Goal: Information Seeking & Learning: Learn about a topic

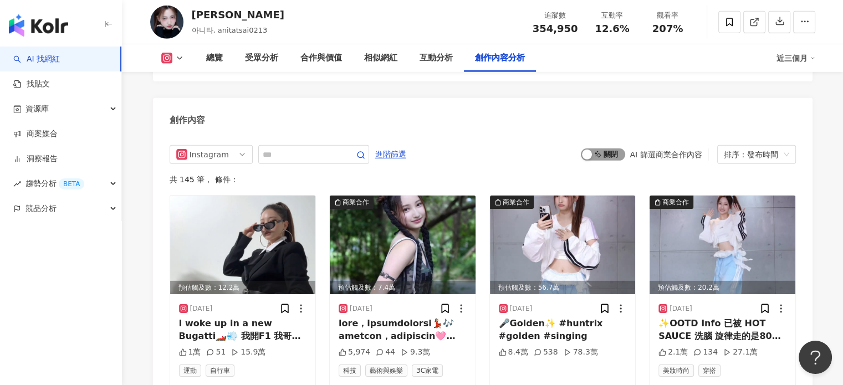
scroll to position [3355, 0]
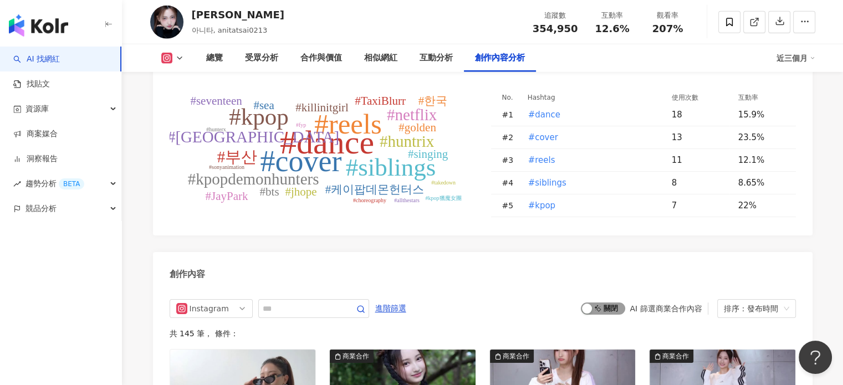
click at [611, 303] on span "啟動 關閉" at bounding box center [603, 309] width 44 height 12
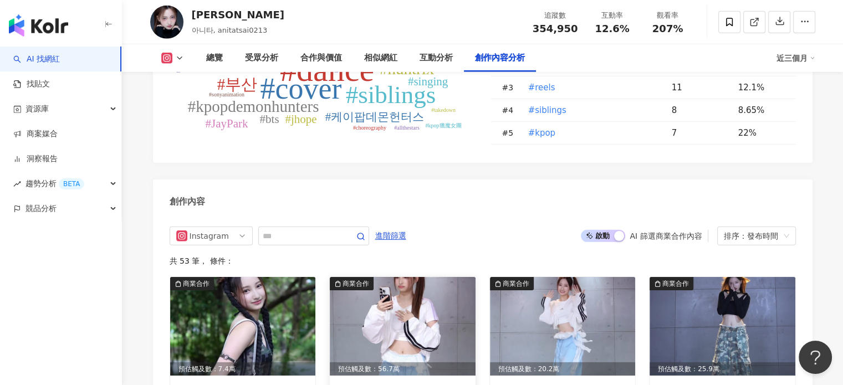
click at [419, 277] on img at bounding box center [403, 326] width 146 height 99
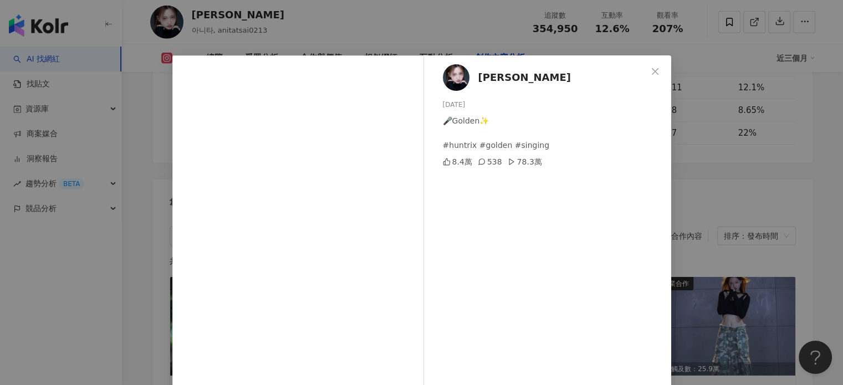
click at [761, 143] on div "Anita 2025/8/8 🎤Golden✨ #huntrix #golden #singing 8.4萬 538 78.3萬 查看原始貼文" at bounding box center [421, 192] width 843 height 385
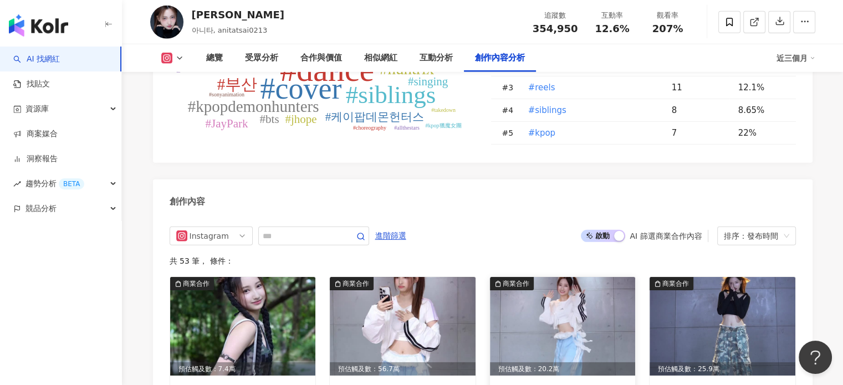
click at [600, 277] on img at bounding box center [563, 326] width 146 height 99
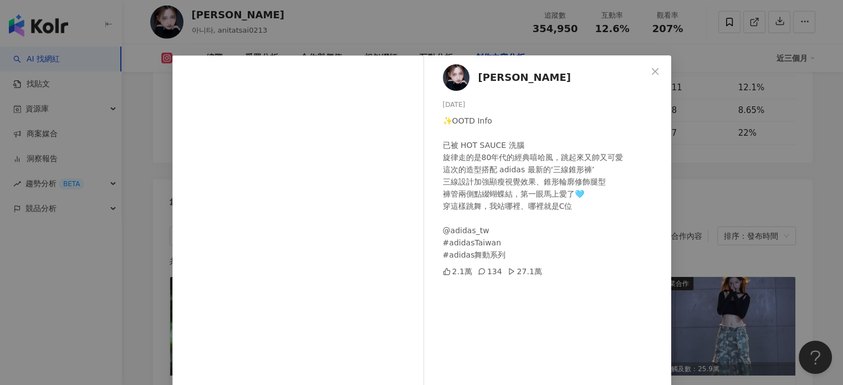
click at [725, 181] on div "Anita 2025/8/6 ✨OOTD Info 已被 HOT SAUCE 洗腦 旋律走的是80年代的經典嘻哈風，跳起來又帥又可愛 這次的造型搭配 adid…" at bounding box center [421, 192] width 843 height 385
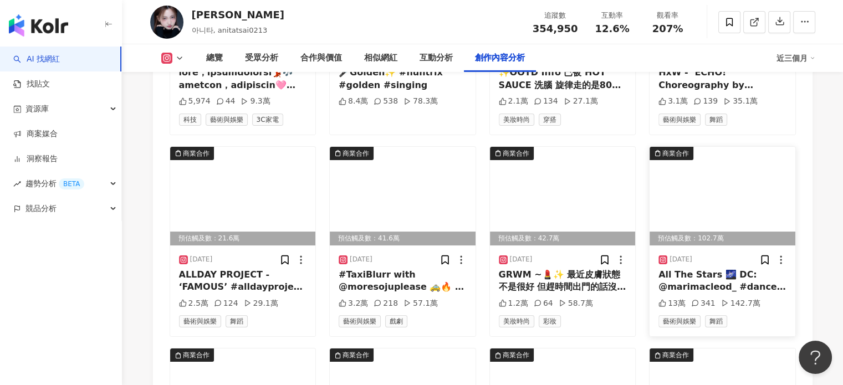
scroll to position [3871, 0]
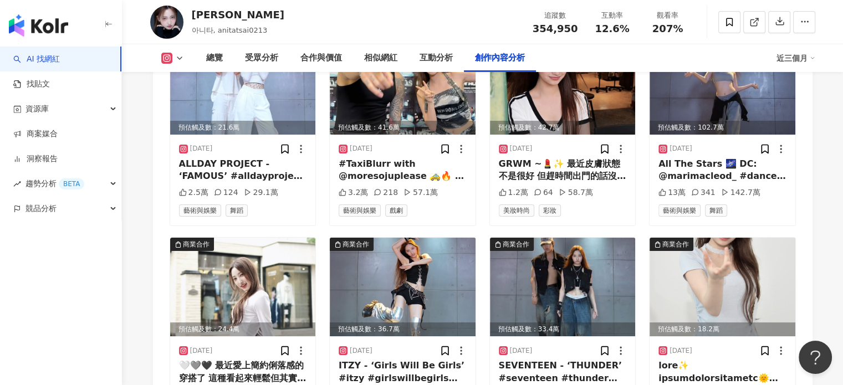
click at [290, 238] on img at bounding box center [243, 287] width 146 height 99
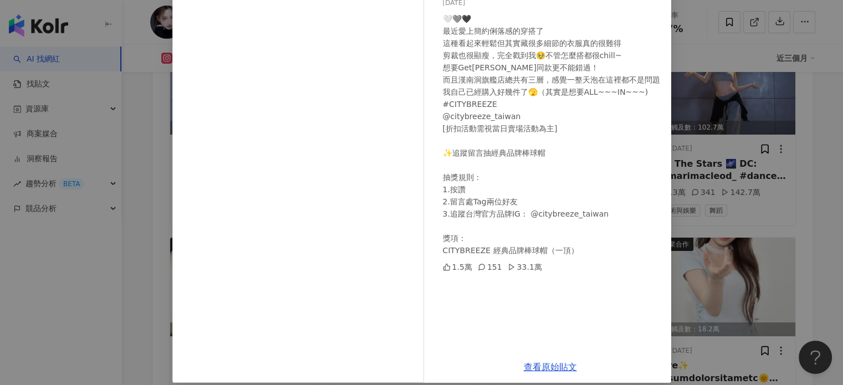
scroll to position [113, 0]
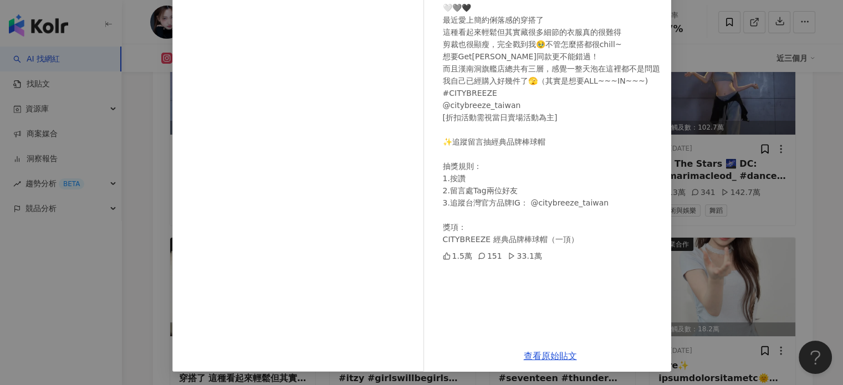
click at [742, 175] on div "Anita 2025/6/26 🤍🩶🖤 最近愛上簡約俐落感的穿搭了 這種看起來輕鬆但其實藏很多細節的衣服真的很難得 剪裁也很顯瘦，完全戳到我🥹不管怎麼搭都很c…" at bounding box center [421, 192] width 843 height 385
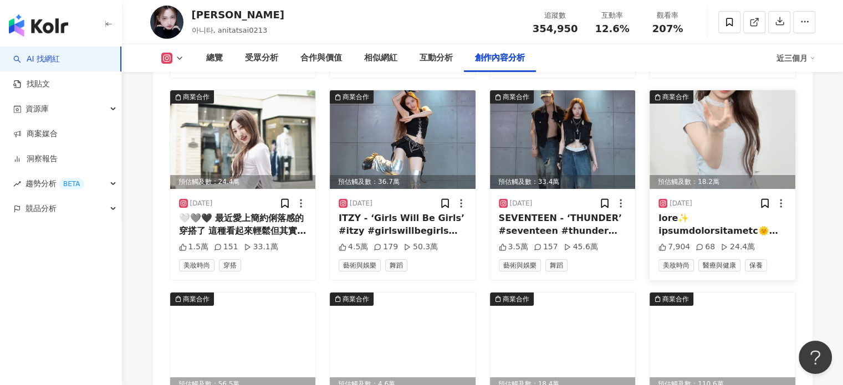
scroll to position [4037, 0]
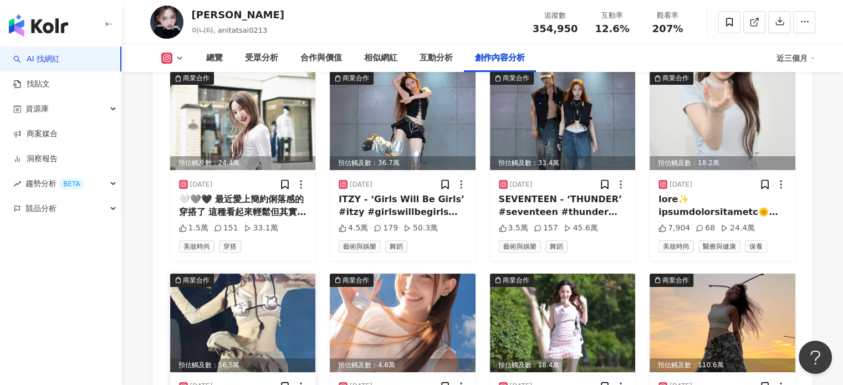
click at [288, 274] on img at bounding box center [243, 323] width 146 height 99
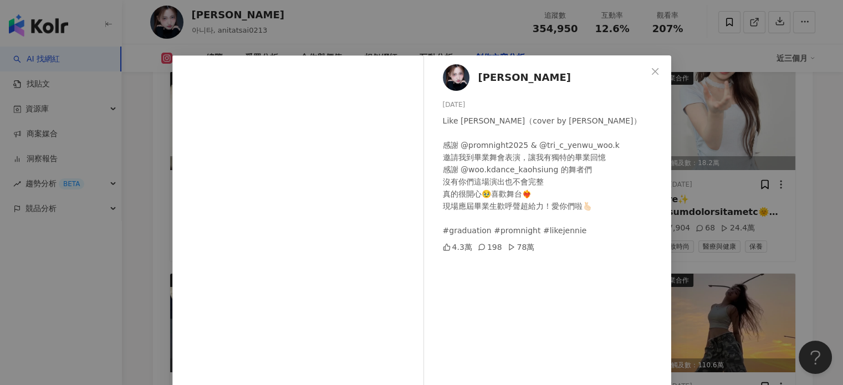
click at [772, 208] on div "Anita 2025/6/15 Like JENNIE FanCam（cover by Anita） 感謝 @promnight2025 & @tri_c_y…" at bounding box center [421, 192] width 843 height 385
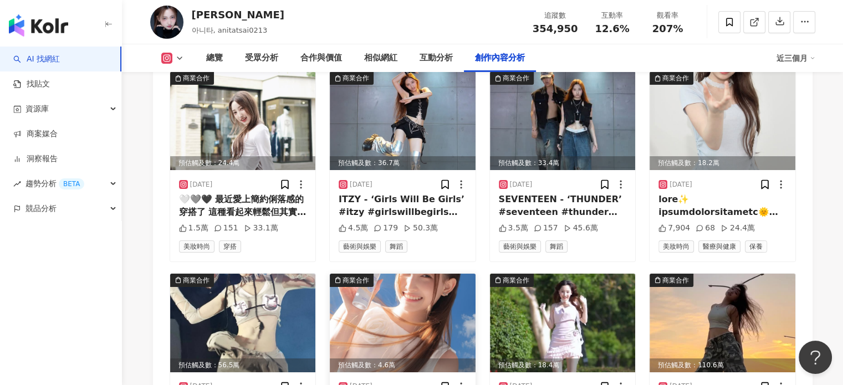
click at [411, 274] on img at bounding box center [403, 323] width 146 height 99
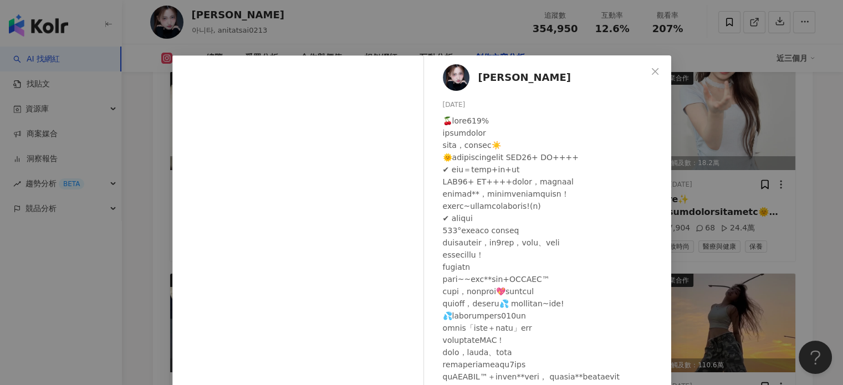
scroll to position [96, 0]
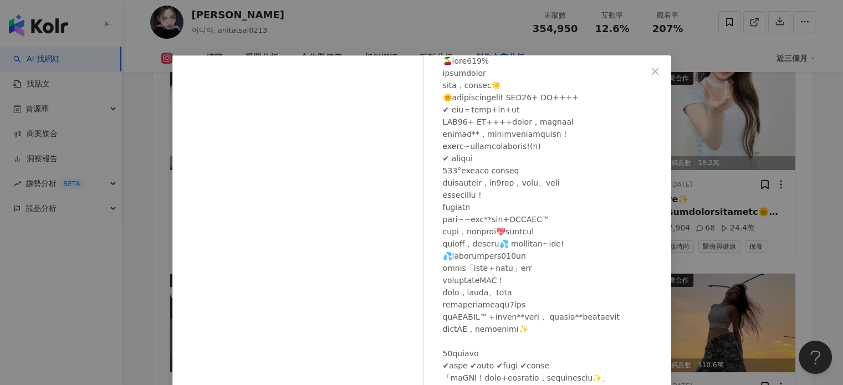
click at [768, 200] on div "Anita 2025/6/13 4,804 59 查看原始貼文" at bounding box center [421, 192] width 843 height 385
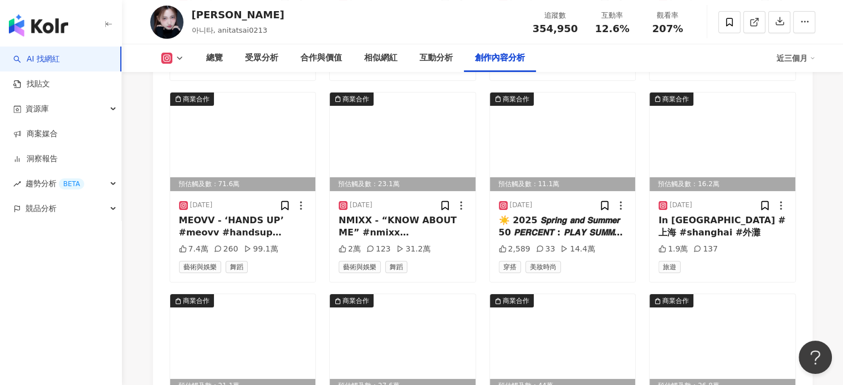
scroll to position [4481, 0]
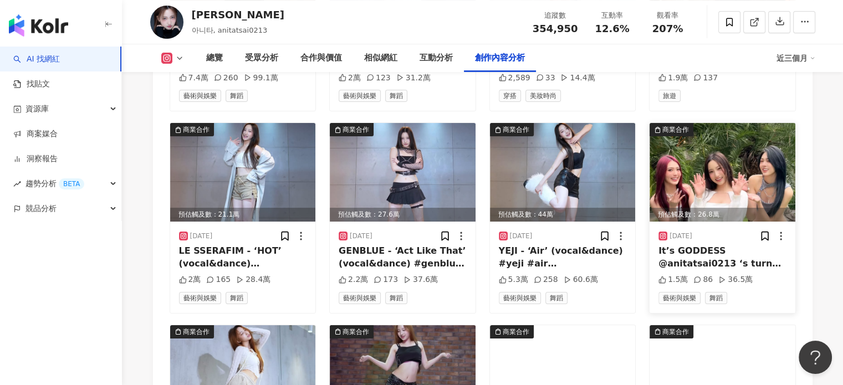
scroll to position [4647, 0]
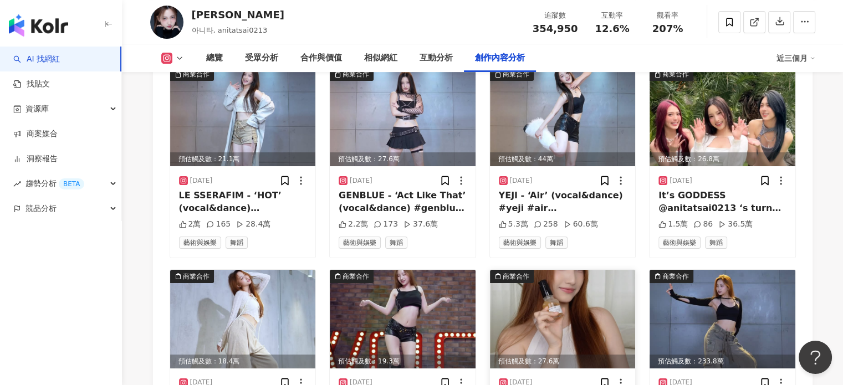
click at [585, 270] on img at bounding box center [563, 319] width 146 height 99
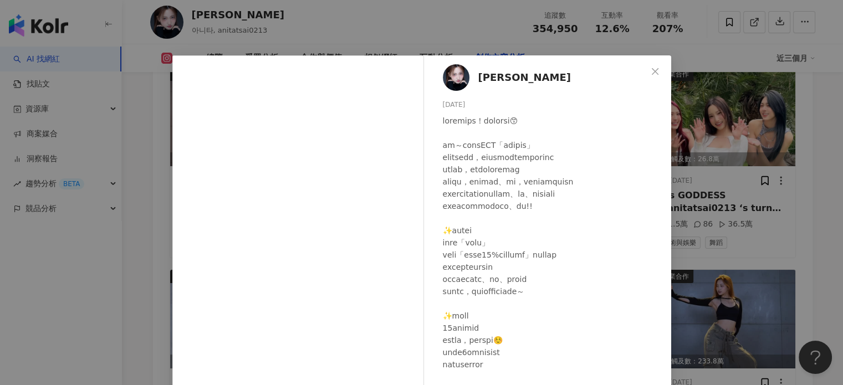
click at [724, 168] on div "Anita 2025/3/7 1.9萬 113 37.5萬 查看原始貼文" at bounding box center [421, 192] width 843 height 385
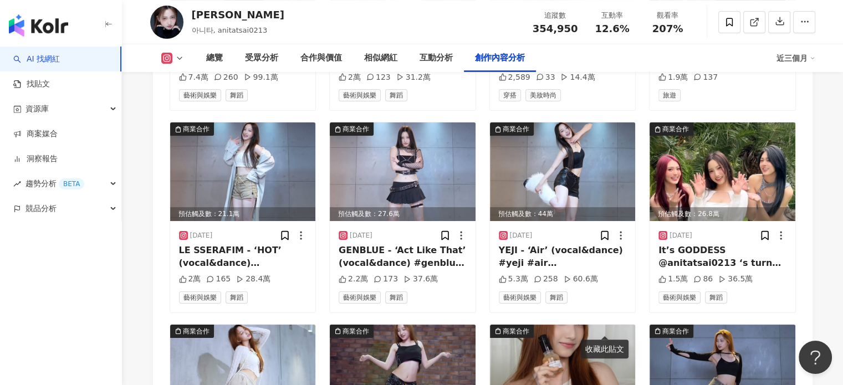
scroll to position [4591, 0]
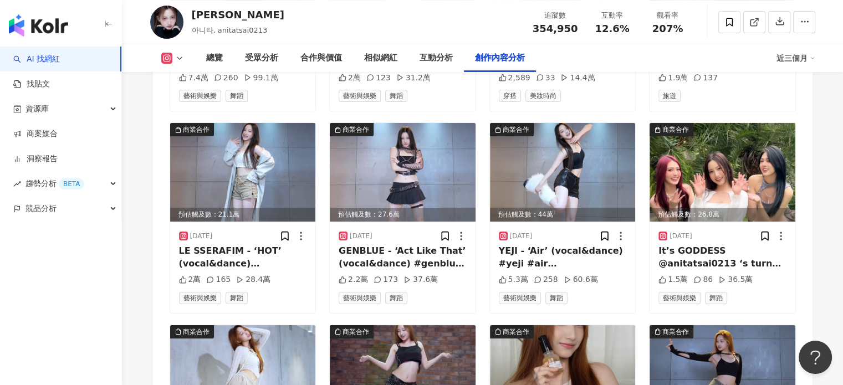
click at [601, 212] on div "商業合作 預估觸及數：7.4萬 2025/8/12 5,974 44 9.3萬 科技 藝術與娛樂 3C家電 商業合作 預估觸及數：56.7萬 2025/8/8…" at bounding box center [483, 16] width 626 height 1806
click at [594, 325] on img at bounding box center [563, 374] width 146 height 99
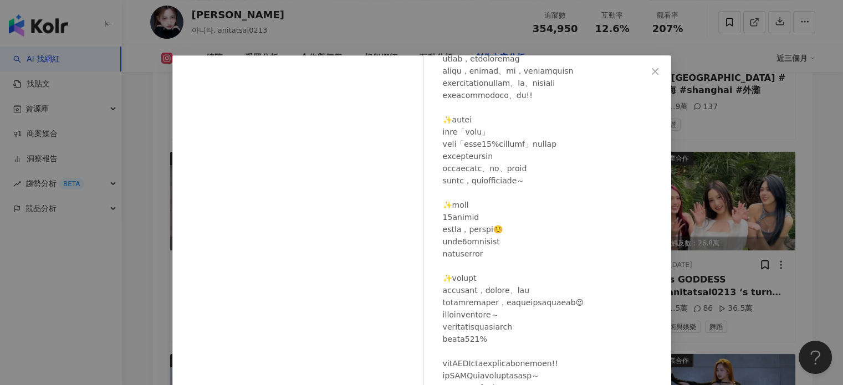
scroll to position [4536, 0]
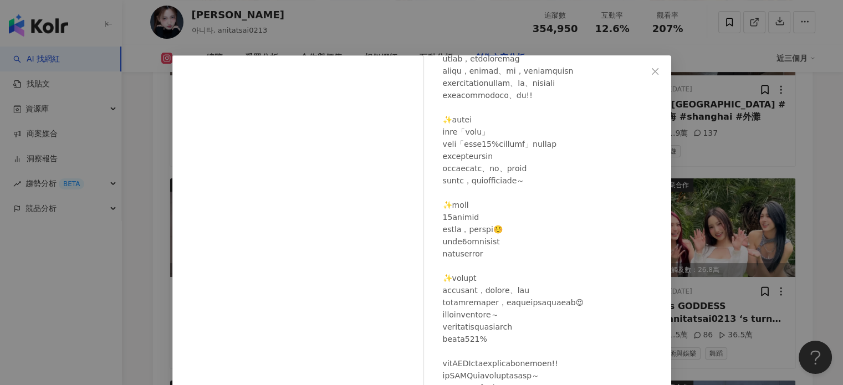
click at [547, 191] on div at bounding box center [552, 241] width 219 height 475
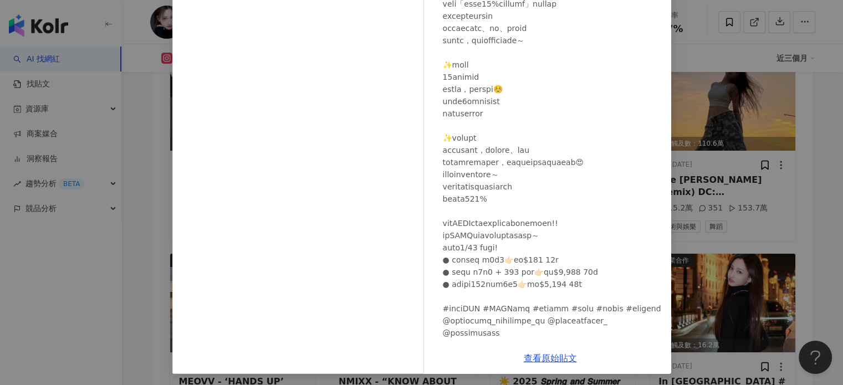
scroll to position [24, 0]
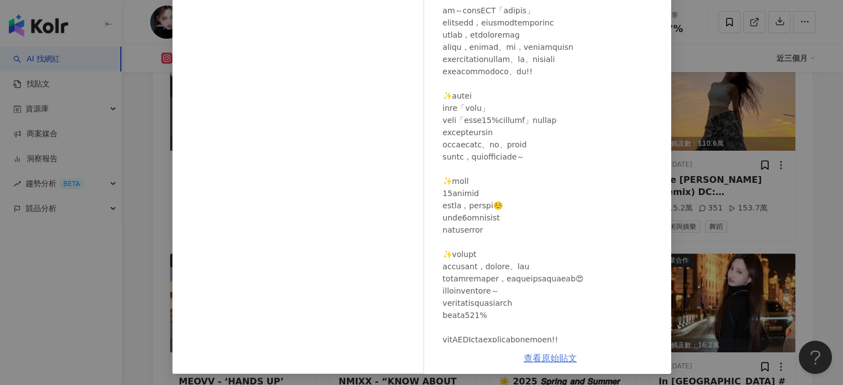
click at [547, 358] on link "查看原始貼文" at bounding box center [550, 358] width 53 height 11
click at [711, 137] on div "Anita 2025/3/7 1.9萬 113 37.5萬 查看原始貼文" at bounding box center [421, 192] width 843 height 385
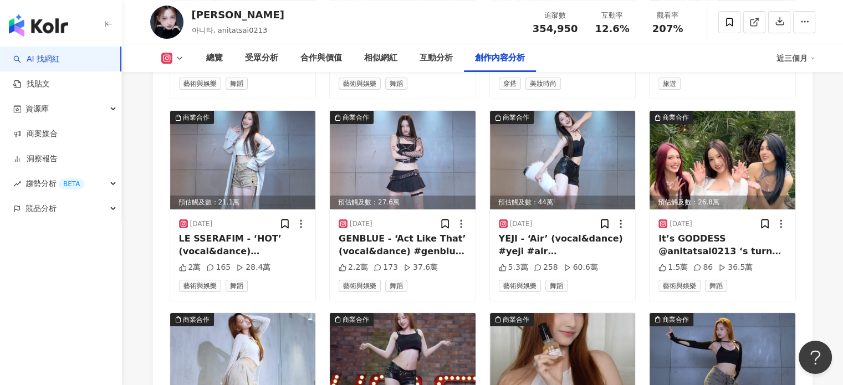
scroll to position [4647, 0]
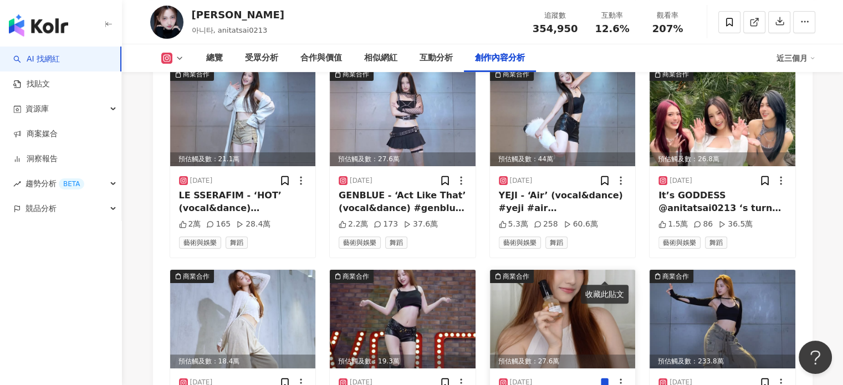
click at [596, 270] on img at bounding box center [563, 319] width 146 height 99
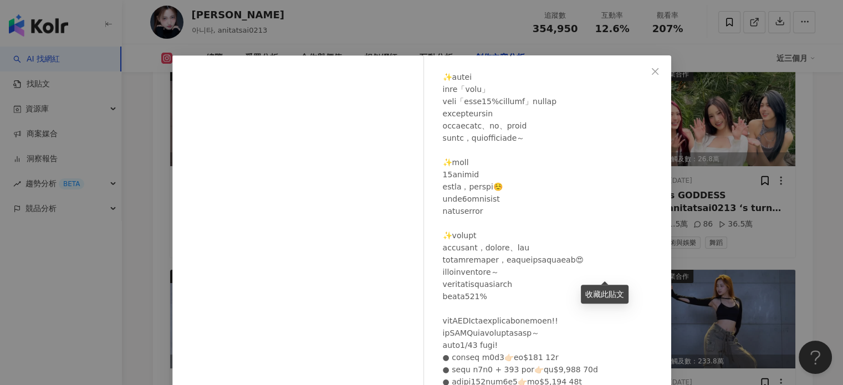
scroll to position [190, 0]
click at [652, 70] on icon "close" at bounding box center [655, 71] width 7 height 7
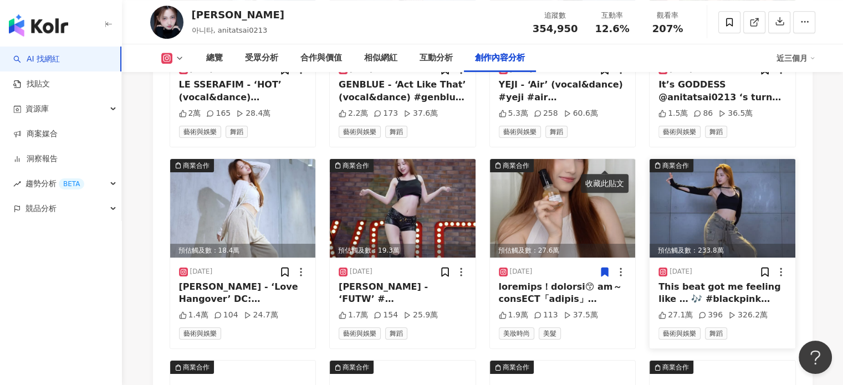
scroll to position [4813, 0]
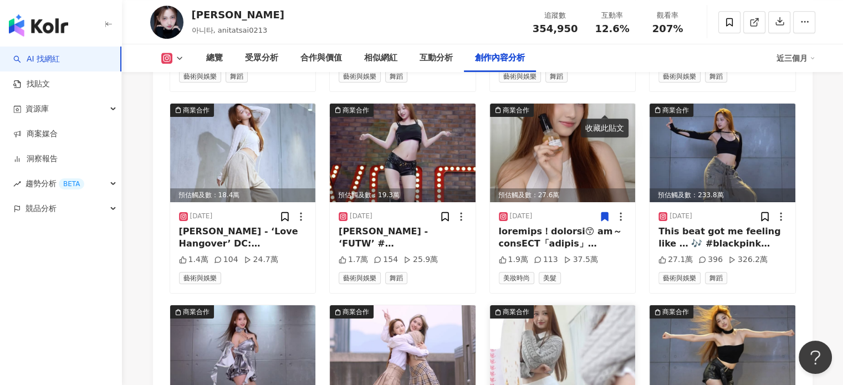
click at [522, 305] on div "商業合作" at bounding box center [512, 311] width 44 height 13
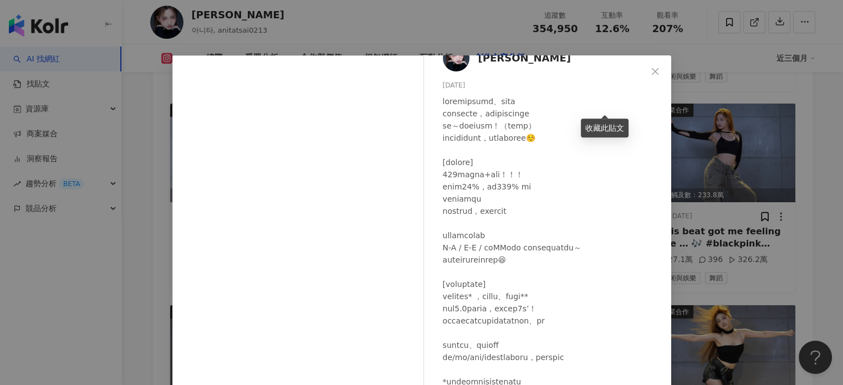
scroll to position [111, 0]
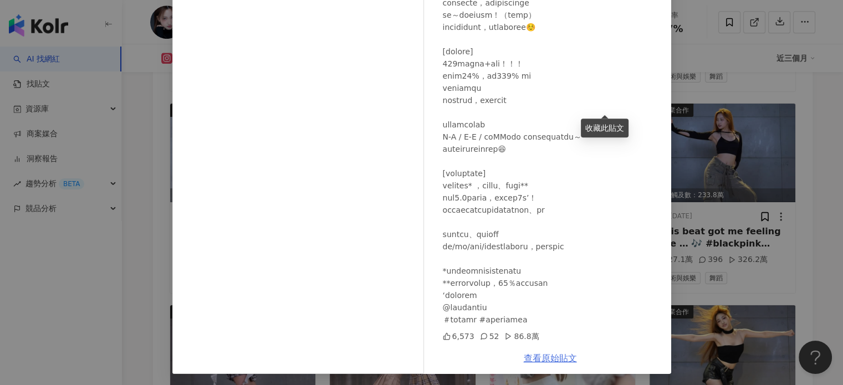
click at [546, 357] on link "查看原始貼文" at bounding box center [550, 358] width 53 height 11
click at [751, 141] on div "Anita 2025/1/17 6,573 52 86.8萬 查看原始貼文" at bounding box center [421, 192] width 843 height 385
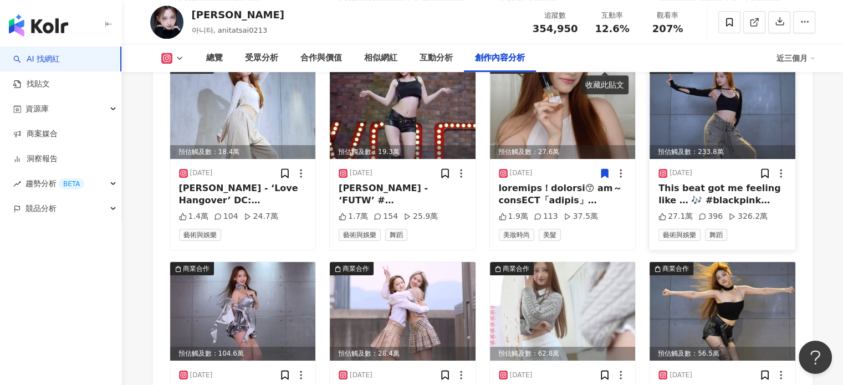
scroll to position [4868, 0]
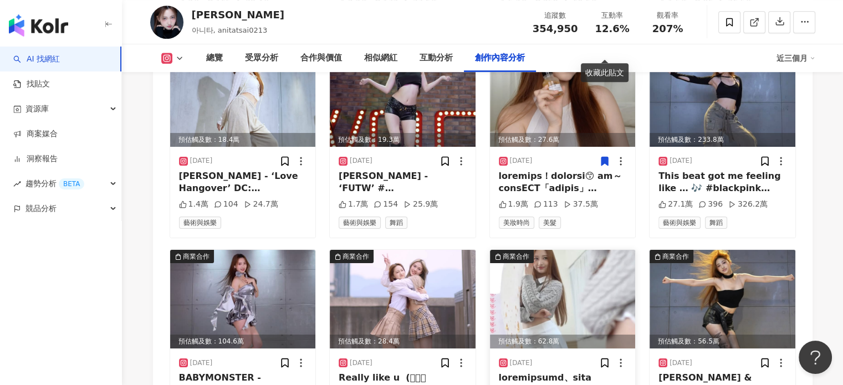
click at [577, 250] on img at bounding box center [563, 299] width 146 height 99
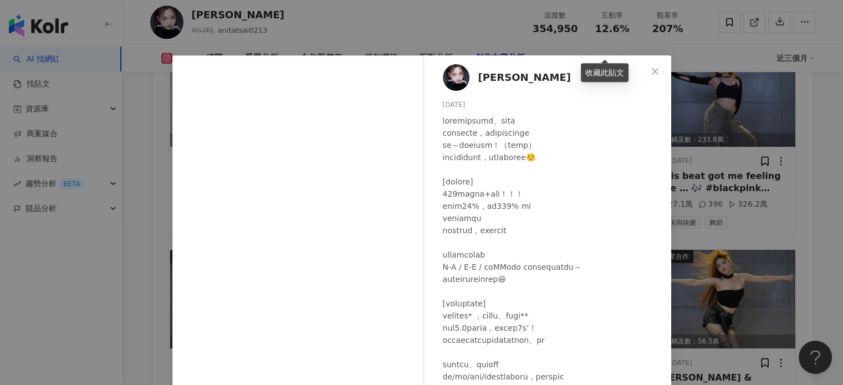
click at [752, 112] on div "Anita 2025/1/17 6,573 52 86.8萬 查看原始貼文" at bounding box center [421, 192] width 843 height 385
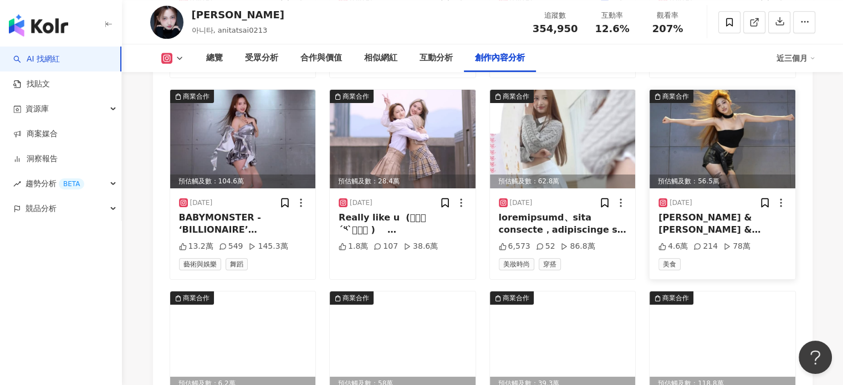
scroll to position [5035, 0]
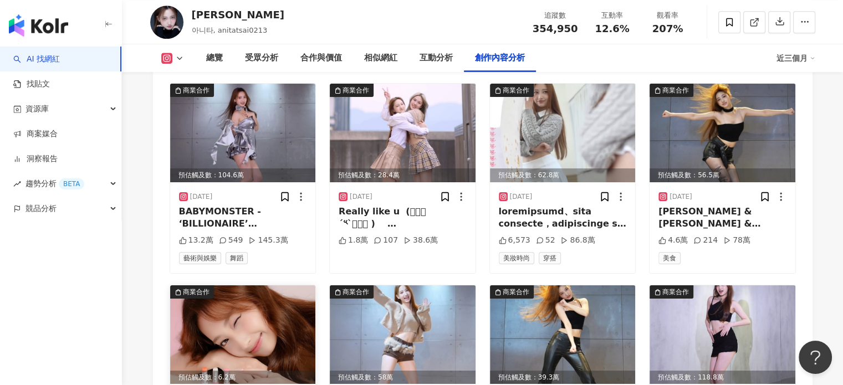
click at [298, 285] on img at bounding box center [243, 334] width 146 height 99
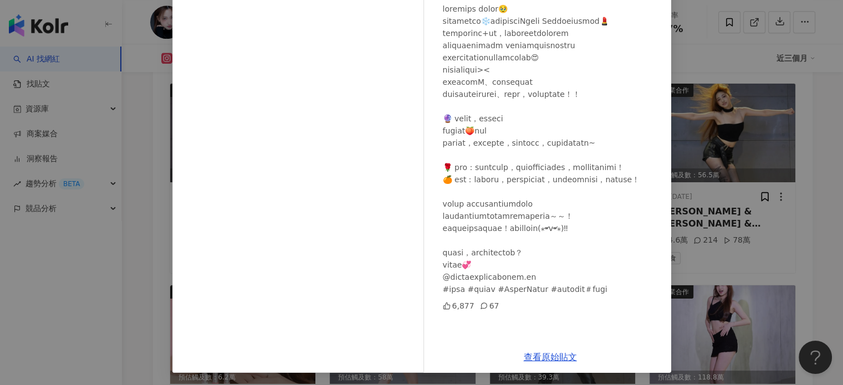
scroll to position [113, 0]
click at [755, 159] on div "Anita 2025/1/10 6,877 67 查看原始貼文" at bounding box center [421, 192] width 843 height 385
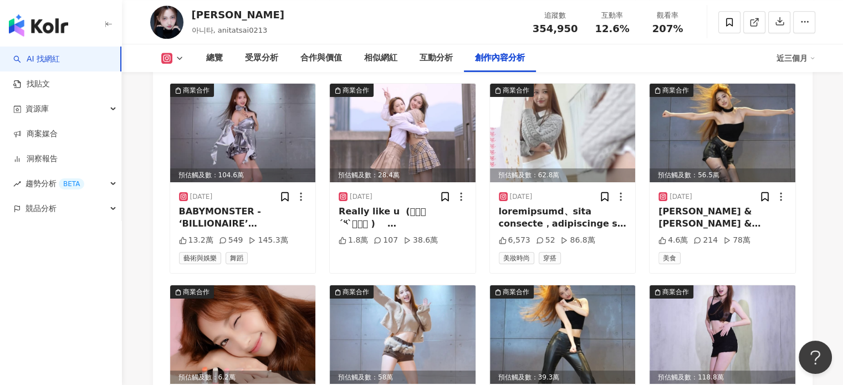
scroll to position [5145, 0]
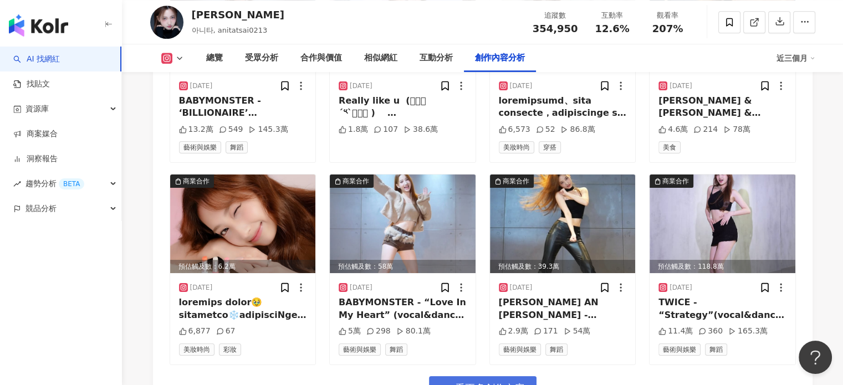
click at [482, 382] on span "看更多創作內容" at bounding box center [490, 388] width 70 height 12
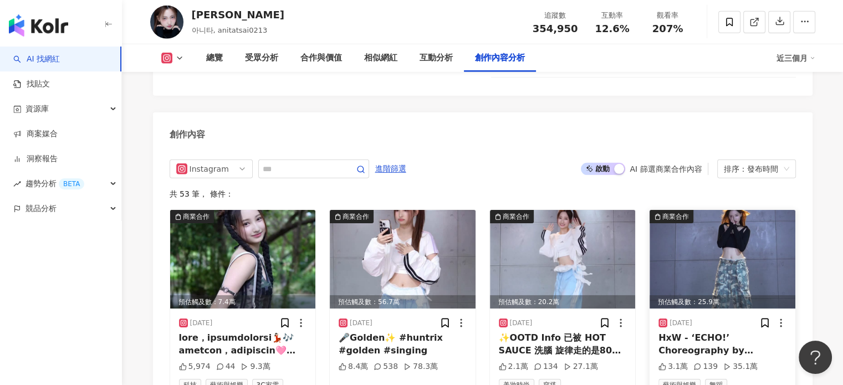
scroll to position [3539, 0]
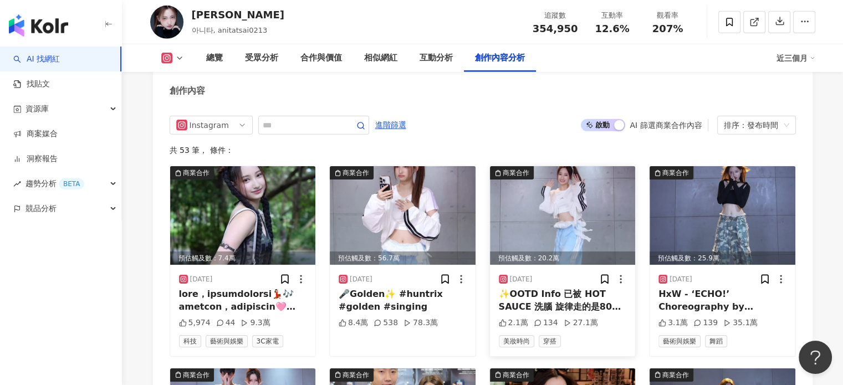
click at [608, 166] on img at bounding box center [563, 215] width 146 height 99
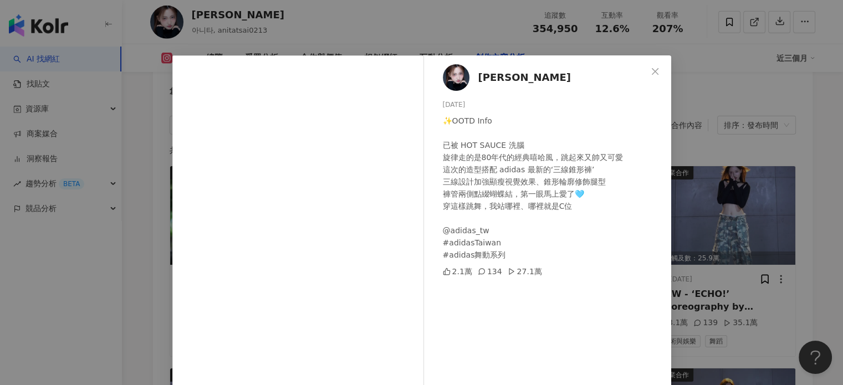
click at [767, 124] on div "Anita 2025/8/6 ✨OOTD Info 已被 HOT SAUCE 洗腦 旋律走的是80年代的經典嘻哈風，跳起來又帥又可愛 這次的造型搭配 adid…" at bounding box center [421, 192] width 843 height 385
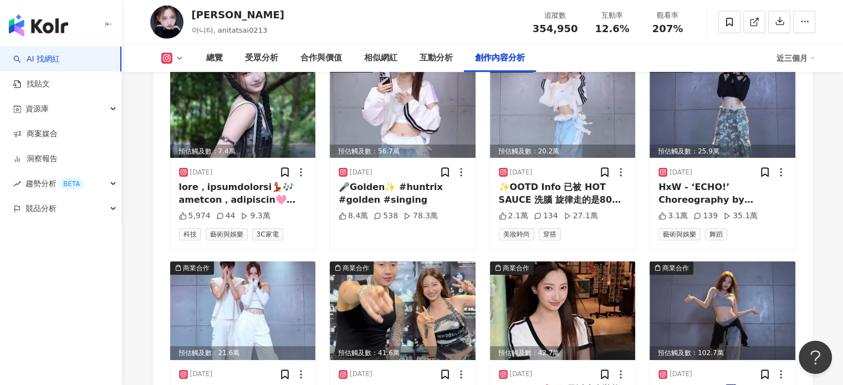
scroll to position [3650, 0]
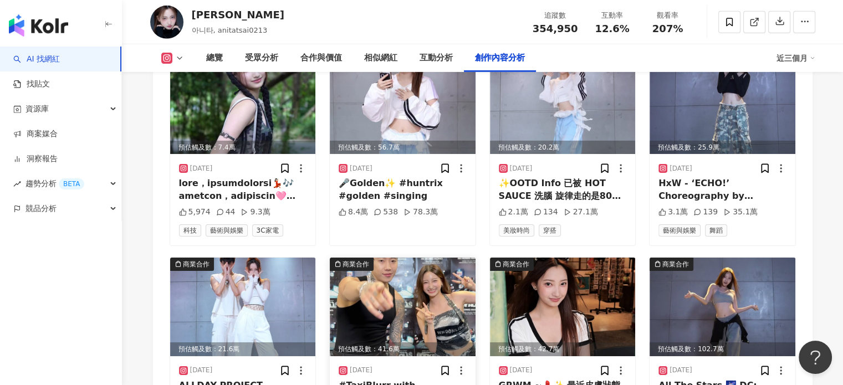
click at [444, 258] on img at bounding box center [403, 307] width 146 height 99
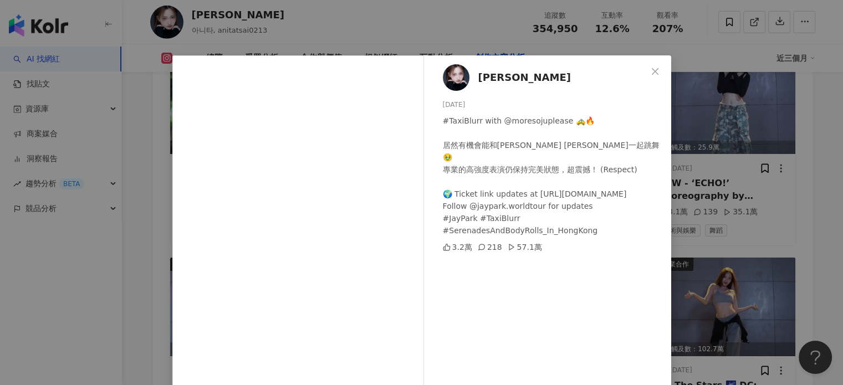
click at [732, 155] on div "Anita 2025/7/10 #TaxiBlurr with @moresojuplease 🚕🔥 居然有機會能和Jay Park一起跳舞🥹 專業的高強度表…" at bounding box center [421, 192] width 843 height 385
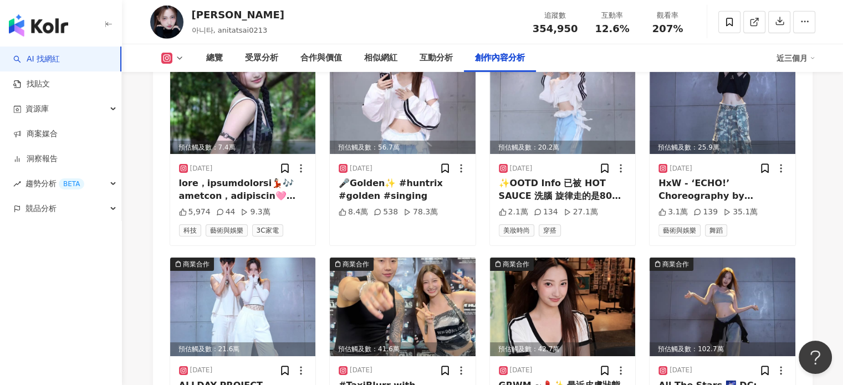
scroll to position [3705, 0]
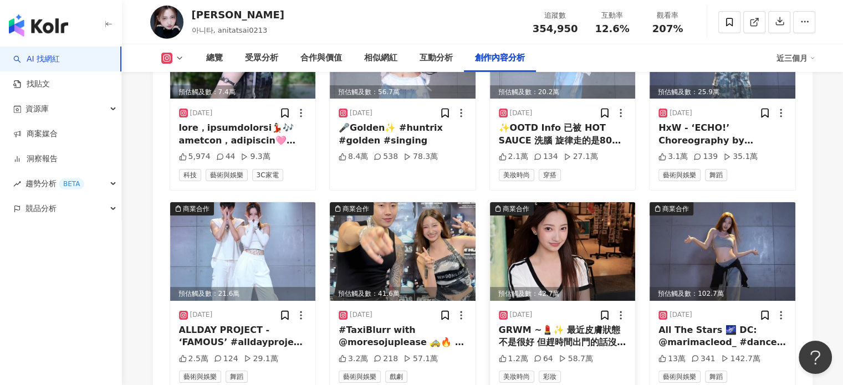
click at [596, 202] on img at bounding box center [563, 251] width 146 height 99
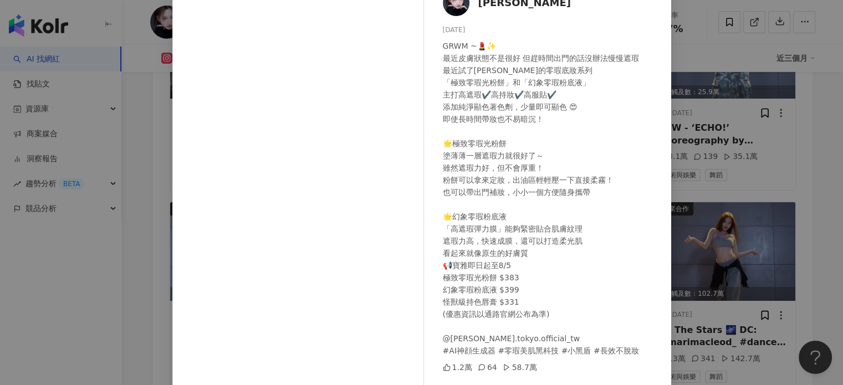
scroll to position [55, 0]
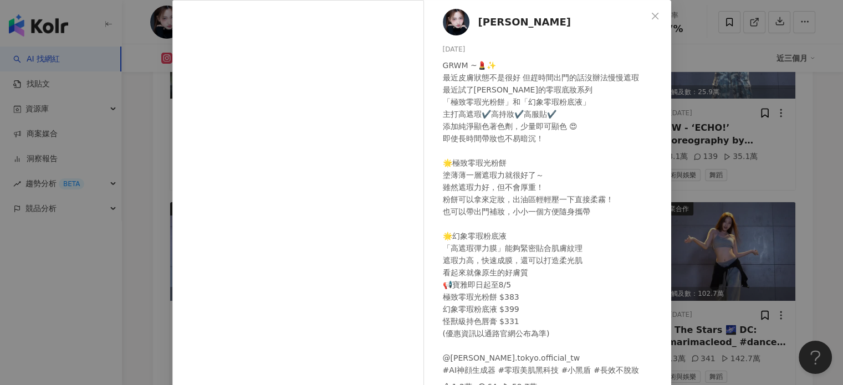
click at [746, 140] on div "Anita 2025/7/9 GRWM ~💄✨ 最近皮膚狀態不是很好 但趕時間出門的話沒辦法慢慢遮瑕 最近試了KATE的零瑕底妝系列 「極致零瑕光粉餅」和「幻…" at bounding box center [421, 192] width 843 height 385
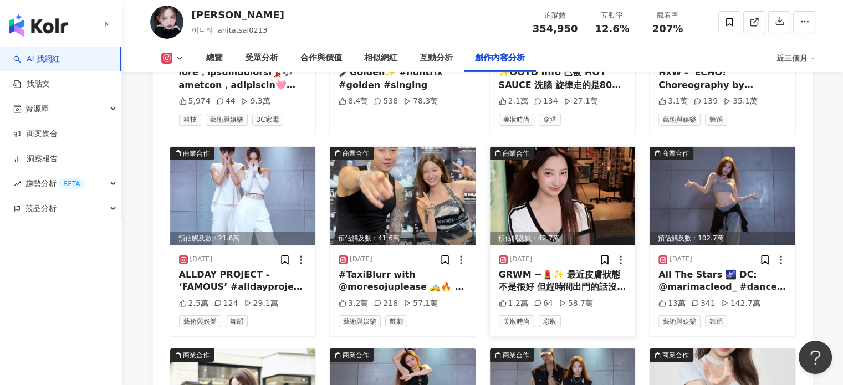
scroll to position [3705, 0]
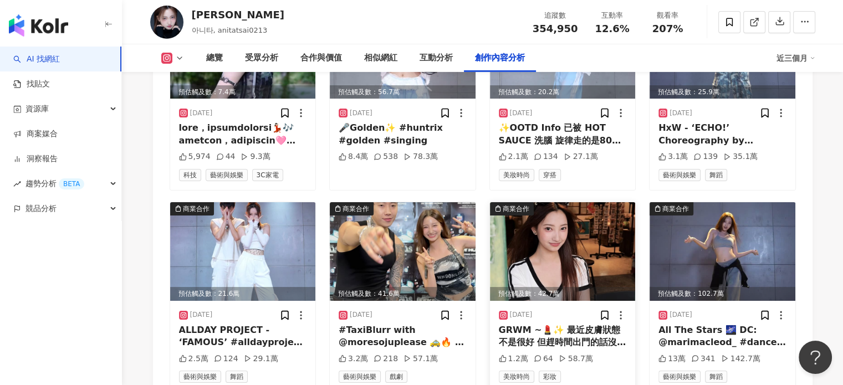
click at [610, 202] on img at bounding box center [563, 251] width 146 height 99
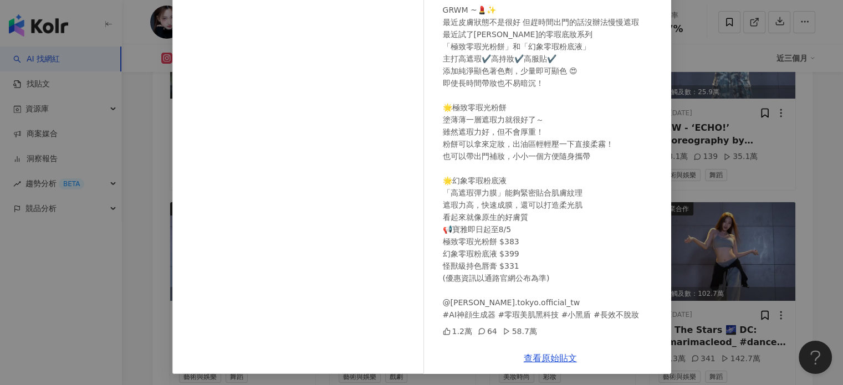
scroll to position [113, 0]
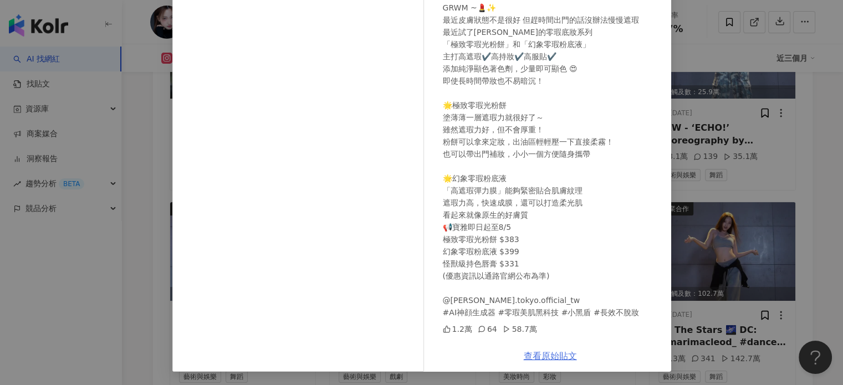
click at [545, 354] on link "查看原始貼文" at bounding box center [550, 356] width 53 height 11
click at [696, 153] on div "Anita 2025/7/9 GRWM ~💄✨ 最近皮膚狀態不是很好 但趕時間出門的話沒辦法慢慢遮瑕 最近試了KATE的零瑕底妝系列 「極致零瑕光粉餅」和「幻…" at bounding box center [421, 192] width 843 height 385
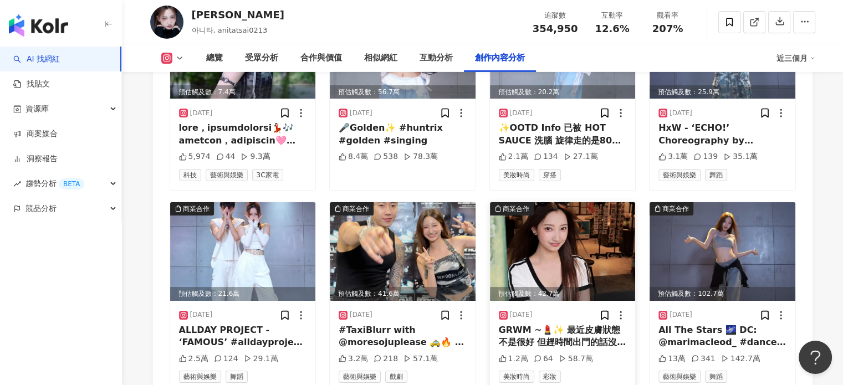
click at [590, 202] on img at bounding box center [563, 251] width 146 height 99
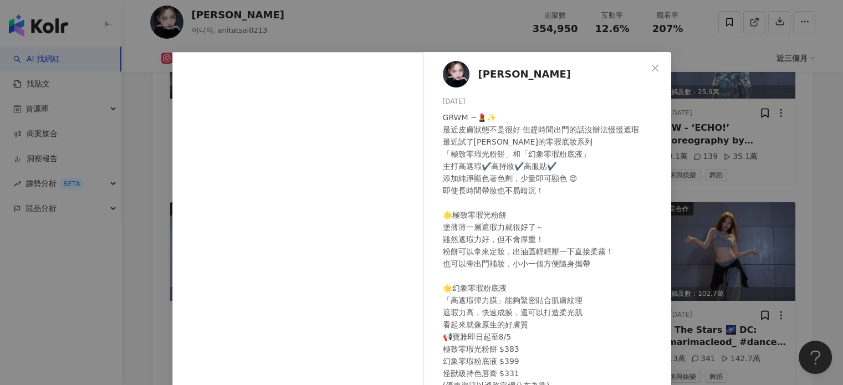
scroll to position [0, 0]
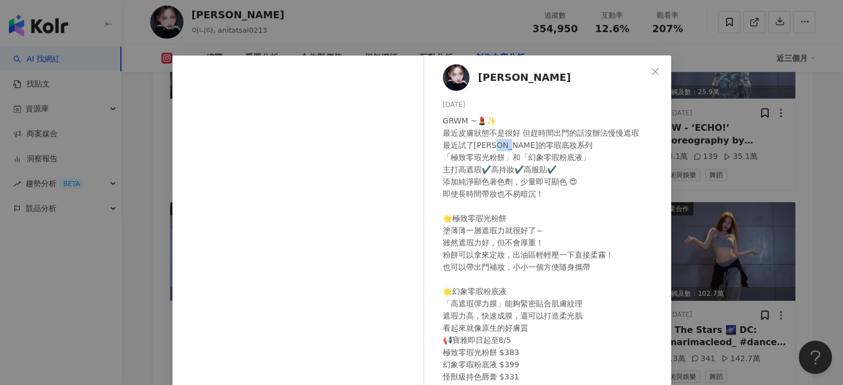
drag, startPoint x: 496, startPoint y: 146, endPoint x: 527, endPoint y: 145, distance: 31.6
click at [524, 145] on div "GRWM ~💄✨ 最近皮膚狀態不是很好 但趕時間出門的話沒辦法慢慢遮瑕 最近試了KATE的零瑕底妝系列 「極致零瑕光粉餅」和「幻象零瑕粉底液」 主打高遮瑕✔️…" at bounding box center [552, 273] width 219 height 317
click at [527, 145] on div "GRWM ~💄✨ 最近皮膚狀態不是很好 但趕時間出門的話沒辦法慢慢遮瑕 最近試了KATE的零瑕底妝系列 「極致零瑕光粉餅」和「幻象零瑕粉底液」 主打高遮瑕✔️…" at bounding box center [552, 273] width 219 height 317
click at [520, 145] on div "GRWM ~💄✨ 最近皮膚狀態不是很好 但趕時間出門的話沒辦法慢慢遮瑕 最近試了KATE的零瑕底妝系列 「極致零瑕光粉餅」和「幻象零瑕粉底液」 主打高遮瑕✔️…" at bounding box center [552, 273] width 219 height 317
drag, startPoint x: 495, startPoint y: 145, endPoint x: 542, endPoint y: 148, distance: 47.2
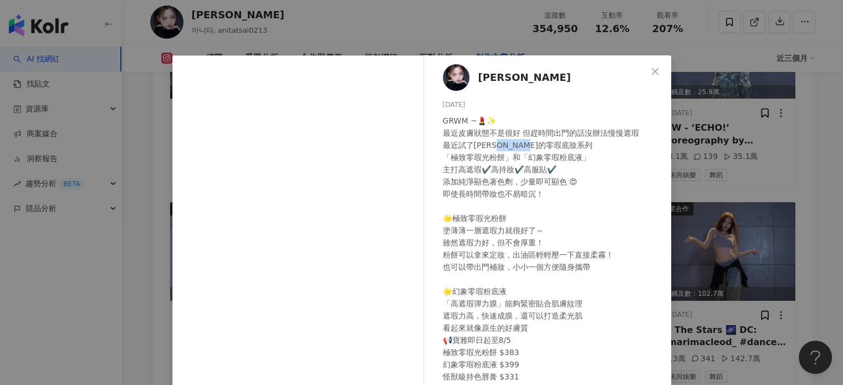
click at [542, 148] on div "GRWM ~💄✨ 最近皮膚狀態不是很好 但趕時間出門的話沒辦法慢慢遮瑕 最近試了KATE的零瑕底妝系列 「極致零瑕光粉餅」和「幻象零瑕粉底液」 主打高遮瑕✔️…" at bounding box center [552, 273] width 219 height 317
copy div "瑕底妝系列"
click at [722, 27] on div "Anita 2025/7/9 GRWM ~💄✨ 最近皮膚狀態不是很好 但趕時間出門的話沒辦法慢慢遮瑕 最近試了KATE的零瑕底妝系列 「極致零瑕光粉餅」和「幻…" at bounding box center [421, 192] width 843 height 385
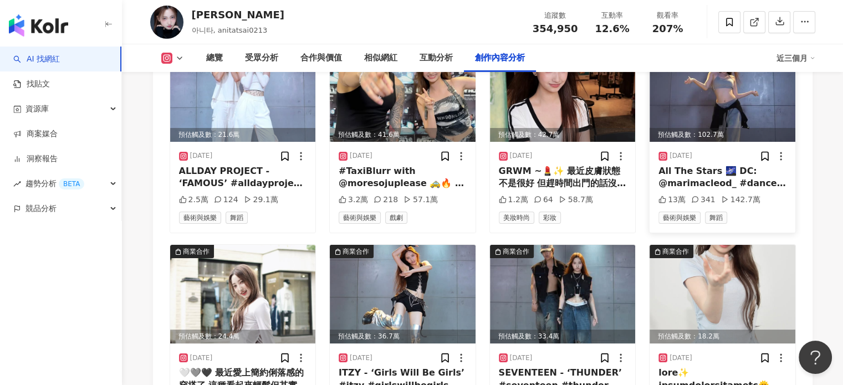
scroll to position [3871, 0]
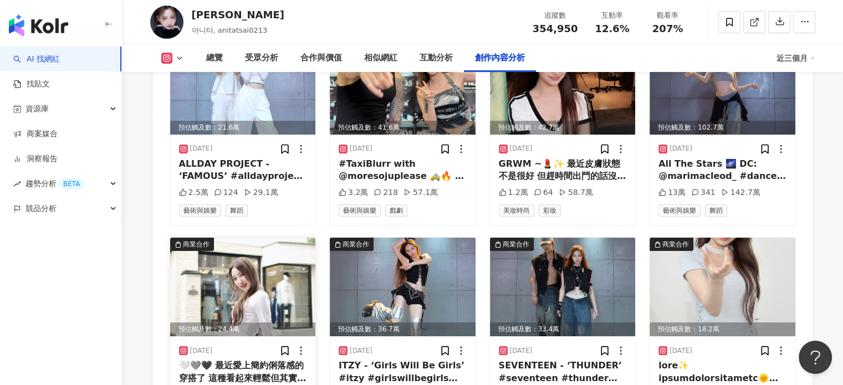
click at [277, 238] on img at bounding box center [243, 287] width 146 height 99
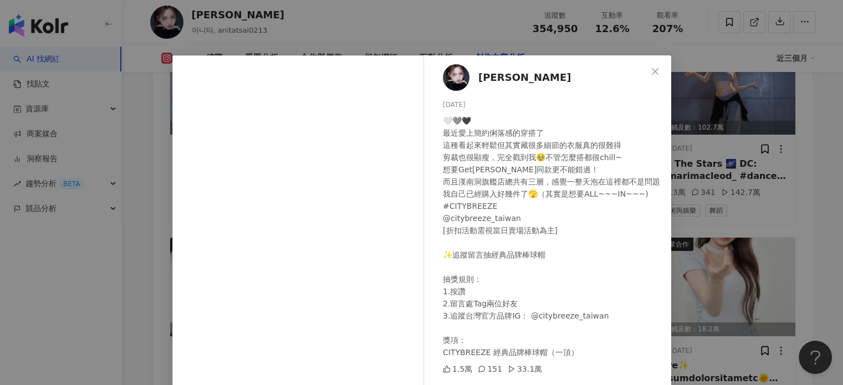
scroll to position [55, 0]
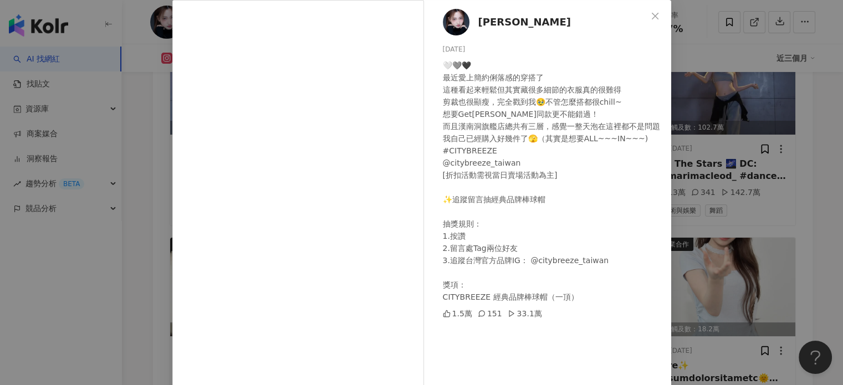
click at [703, 129] on div "Anita 2025/6/26 🤍🩶🖤 最近愛上簡約俐落感的穿搭了 這種看起來輕鬆但其實藏很多細節的衣服真的很難得 剪裁也很顯瘦，完全戳到我🥹不管怎麼搭都很c…" at bounding box center [421, 192] width 843 height 385
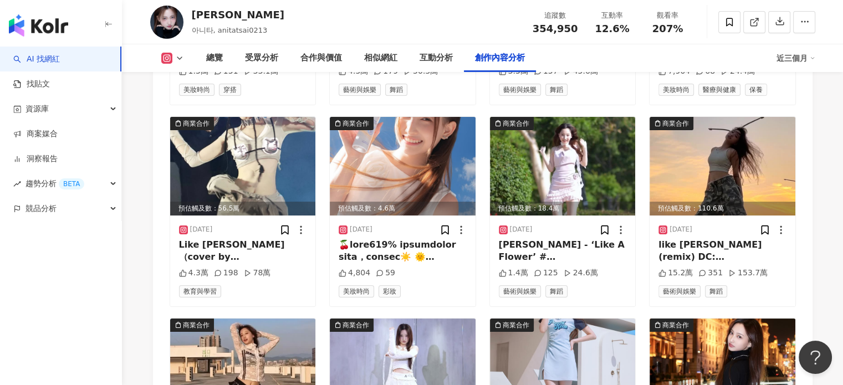
scroll to position [4259, 0]
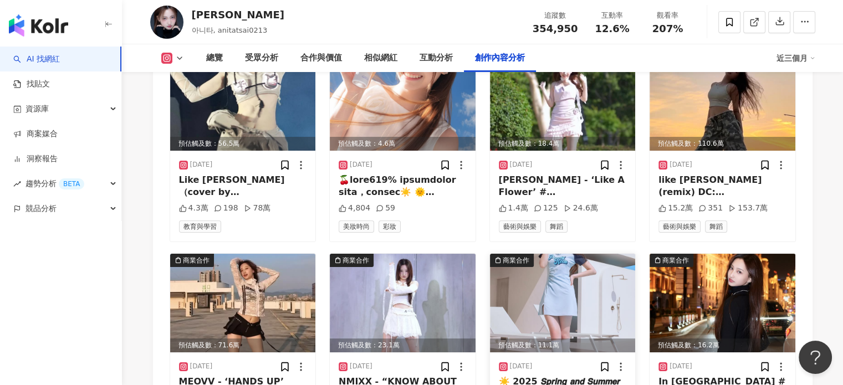
click at [555, 254] on img at bounding box center [563, 303] width 146 height 99
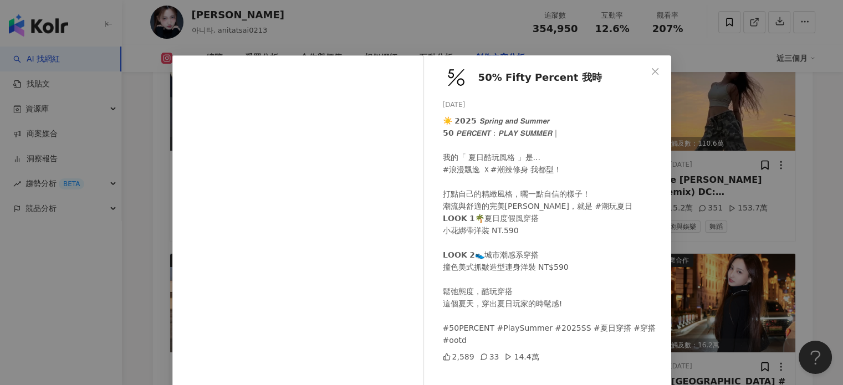
click at [694, 177] on div "50% Fifty Percent 我時 2025/4/15 ☀️ 𝟮𝟬𝟮𝟱 𝙎𝙥𝙧𝙞𝙣𝙜 𝙖𝙣𝙙 𝙎𝙪𝙢𝙢𝙚𝙧 𝟱𝟬 𝙋𝙀𝙍𝘾𝙀𝙉𝙏 : 𝙋𝙇𝘼𝙔 𝙎𝙐𝙈𝙈…" at bounding box center [421, 192] width 843 height 385
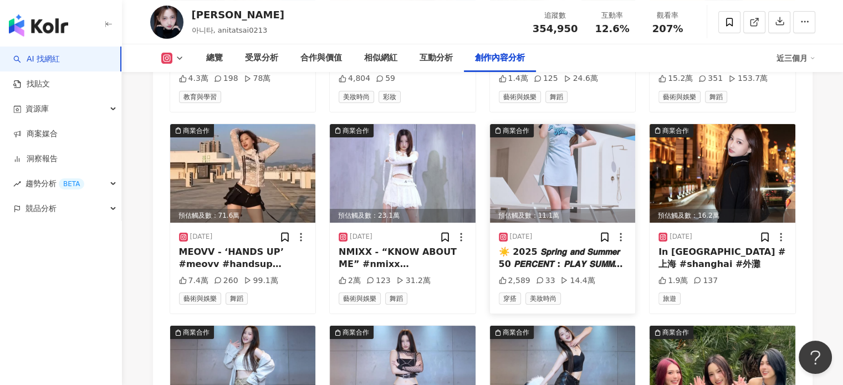
scroll to position [4314, 0]
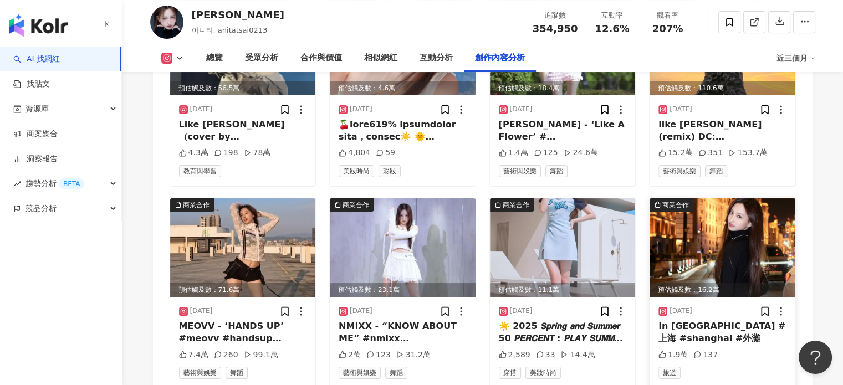
click at [714, 198] on img at bounding box center [722, 247] width 146 height 99
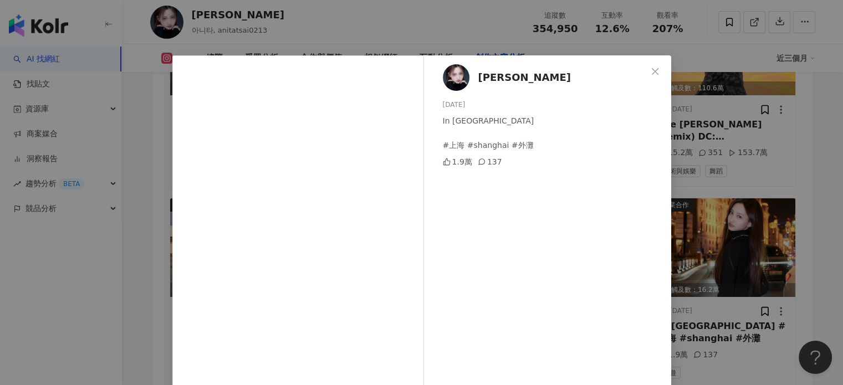
scroll to position [111, 0]
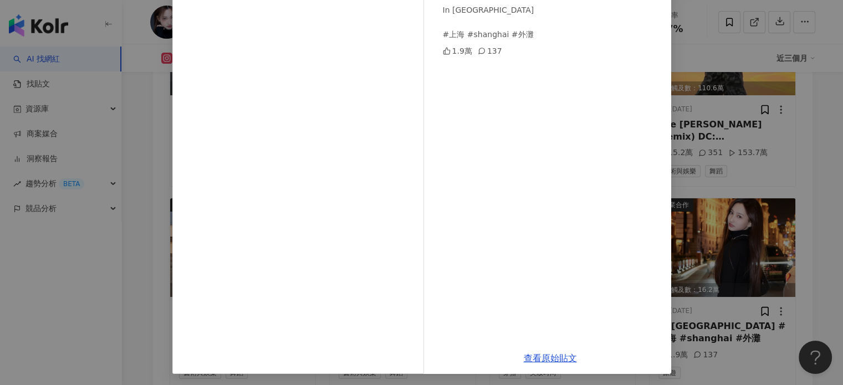
click at [743, 142] on div "Anita 2025/4/13 In Shanghai #上海 #shanghai #外灘 1.9萬 137 查看原始貼文" at bounding box center [421, 192] width 843 height 385
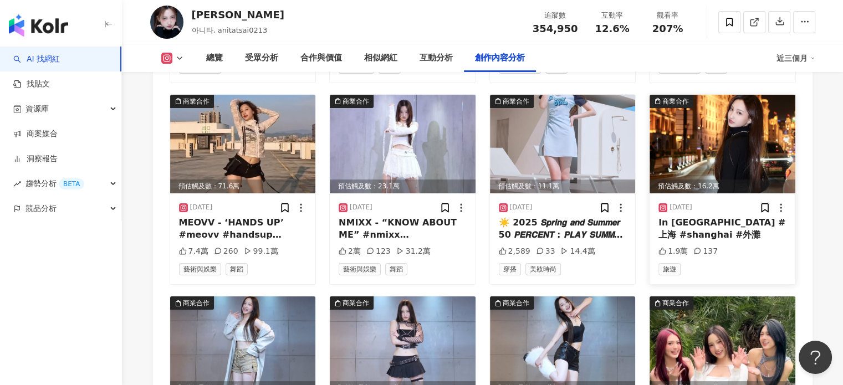
scroll to position [4425, 0]
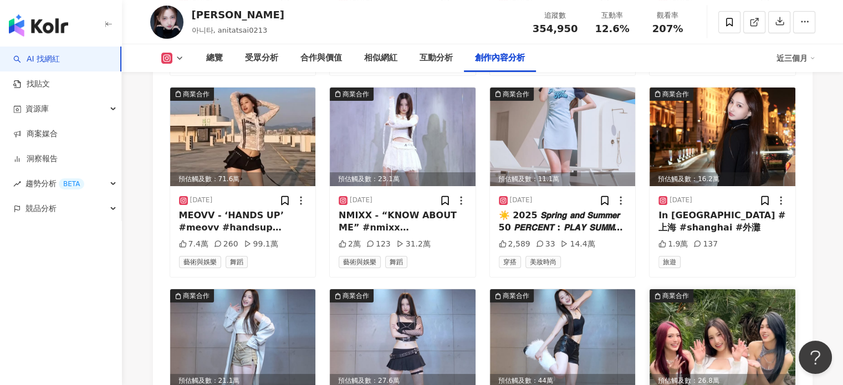
click at [717, 289] on img at bounding box center [722, 338] width 146 height 99
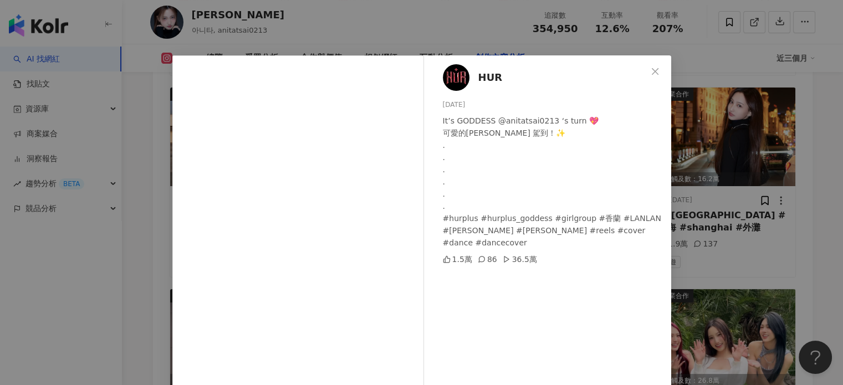
click at [766, 201] on div "HUR 2025/3/23 It’s GODDESS @anitatsai0213 ‘s turn 💖 可愛的Anita 駕到！✨ . . . . . . #…" at bounding box center [421, 192] width 843 height 385
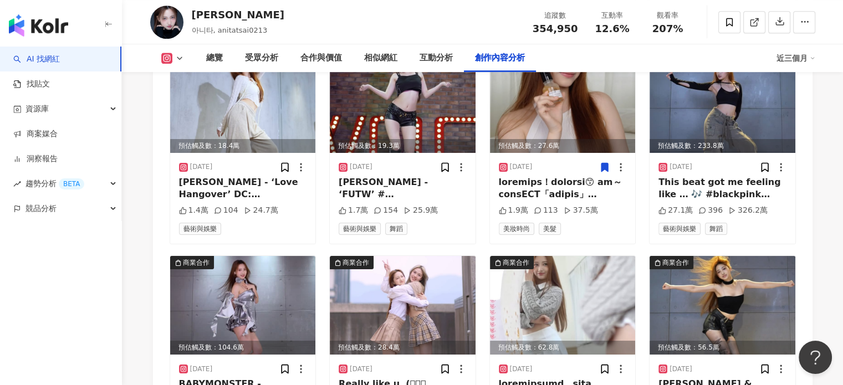
scroll to position [4868, 0]
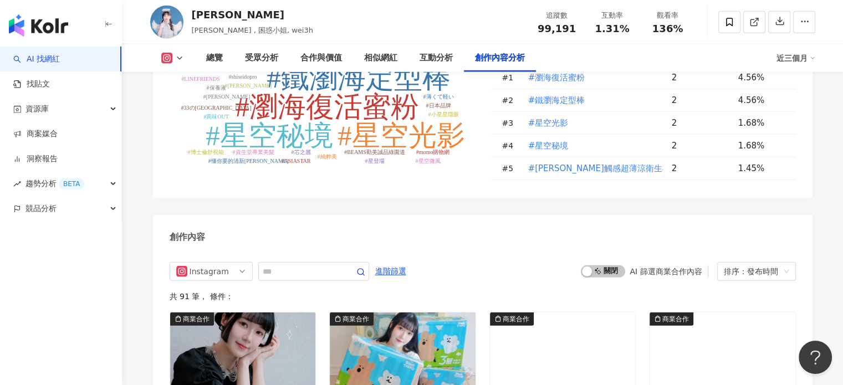
scroll to position [3386, 0]
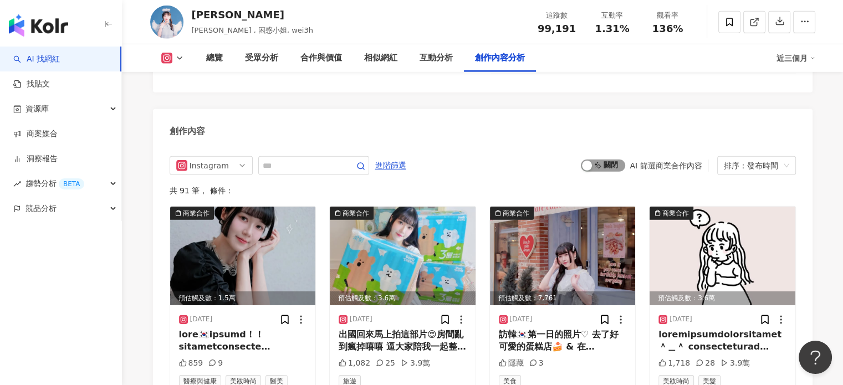
click at [609, 172] on span "啟動 關閉" at bounding box center [603, 166] width 44 height 12
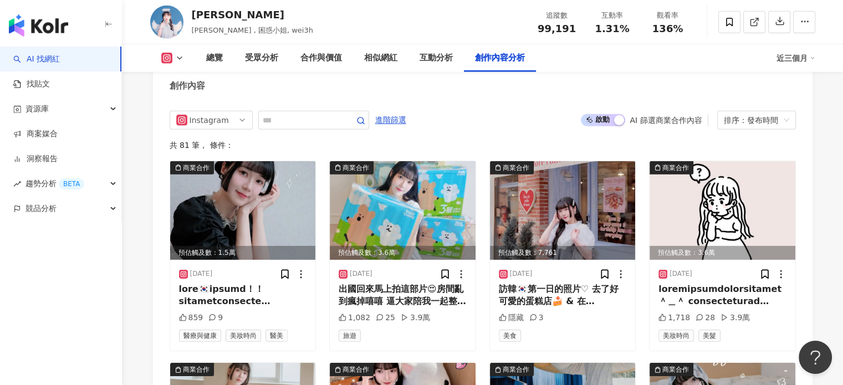
click at [456, 211] on img at bounding box center [403, 210] width 146 height 99
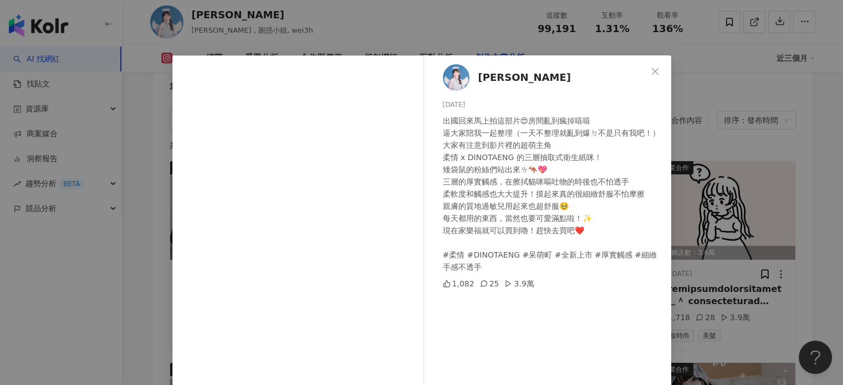
click at [711, 202] on div "[PERSON_NAME][DATE] 出國回來馬上拍這部片😍房間亂到瘋掉嘻嘻 逼大家陪我一起整理（一天不整理就亂到爆ㄉ不是只有我吧！） 大家有注意到影片裡的…" at bounding box center [421, 192] width 843 height 385
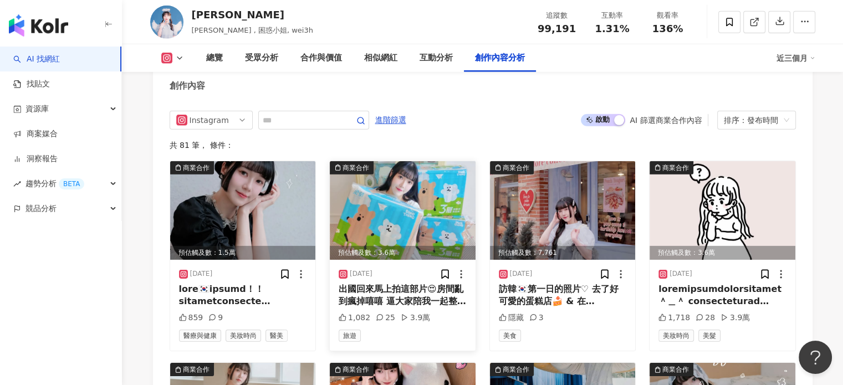
click at [437, 206] on img at bounding box center [403, 210] width 146 height 99
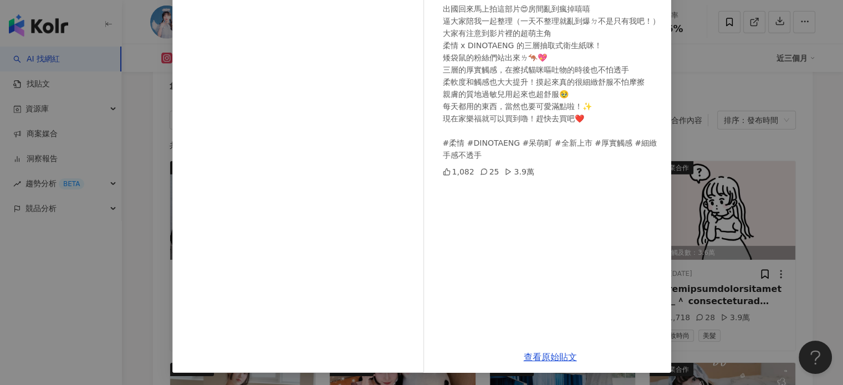
scroll to position [113, 0]
click at [535, 356] on link "查看原始貼文" at bounding box center [550, 356] width 53 height 11
click at [725, 109] on div "[PERSON_NAME][DATE] 出國回來馬上拍這部片😍房間亂到瘋掉嘻嘻 逼大家陪我一起整理（一天不整理就亂到爆ㄉ不是只有我吧！） 大家有注意到影片裡的…" at bounding box center [421, 192] width 843 height 385
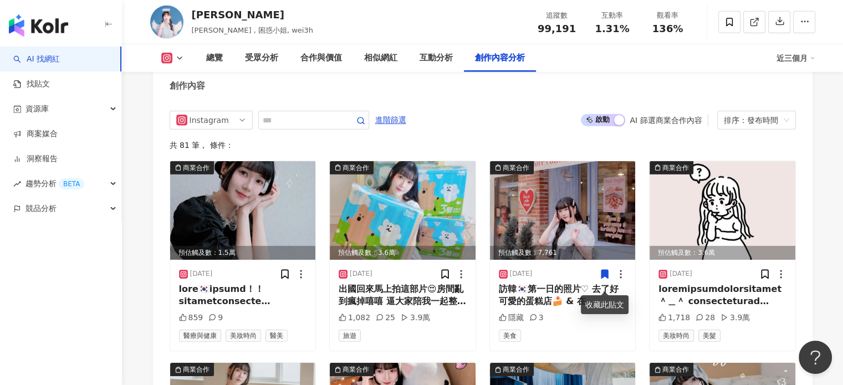
scroll to position [3487, 0]
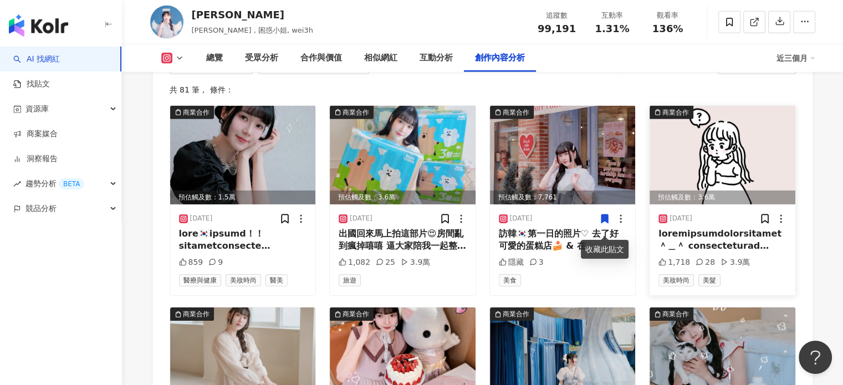
click at [757, 160] on img at bounding box center [722, 155] width 146 height 99
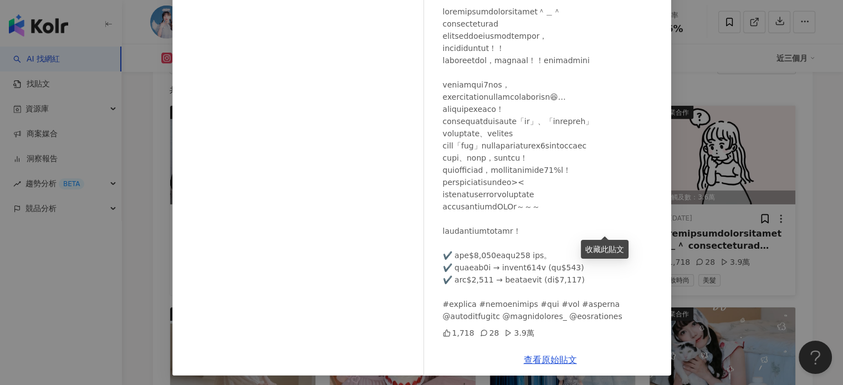
scroll to position [113, 0]
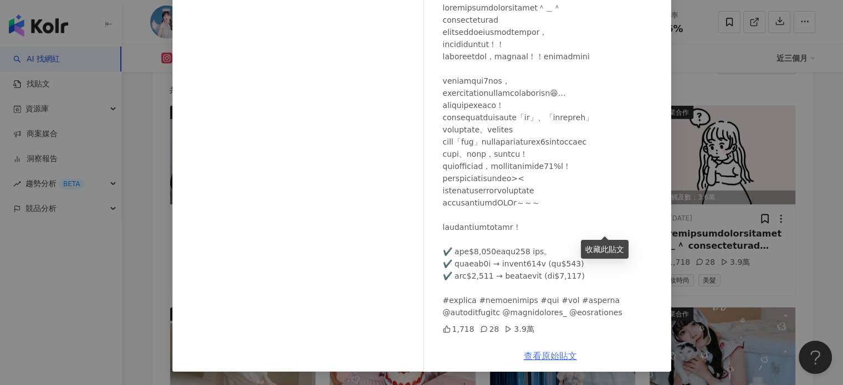
click at [539, 358] on link "查看原始貼文" at bounding box center [550, 356] width 53 height 11
click at [716, 259] on div "[PERSON_NAME][DATE] 1,718 28 3.9萬 查看原始貼文" at bounding box center [421, 192] width 843 height 385
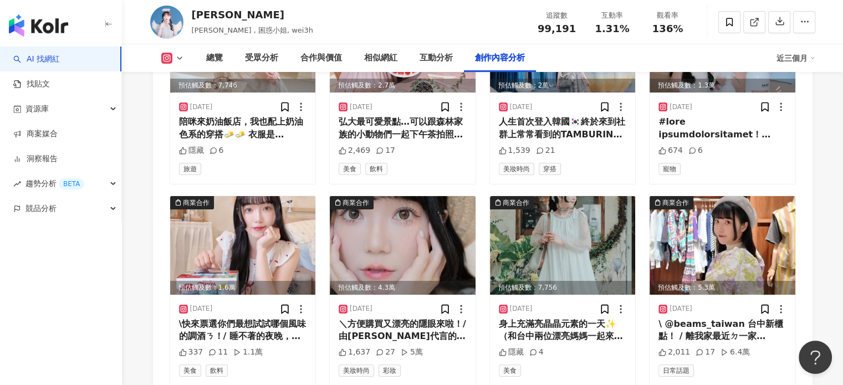
scroll to position [3819, 0]
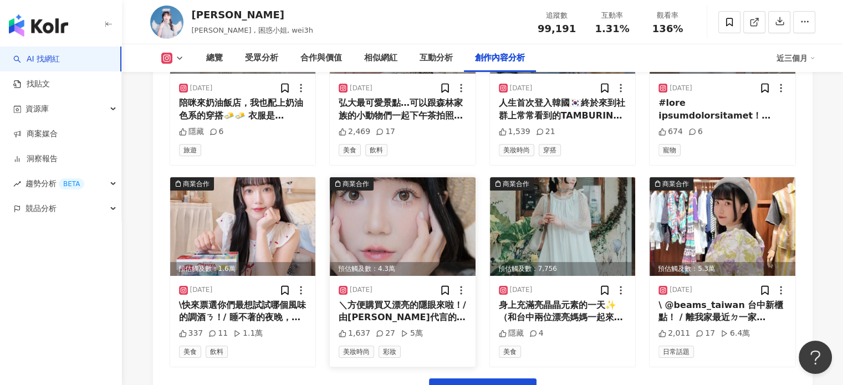
click at [464, 200] on img at bounding box center [403, 226] width 146 height 99
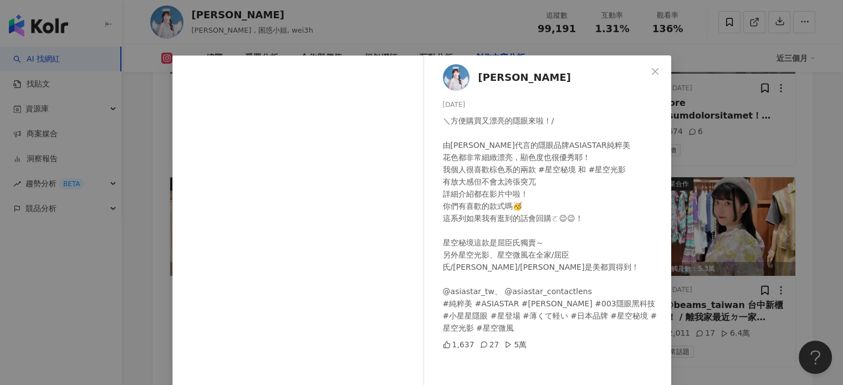
scroll to position [111, 0]
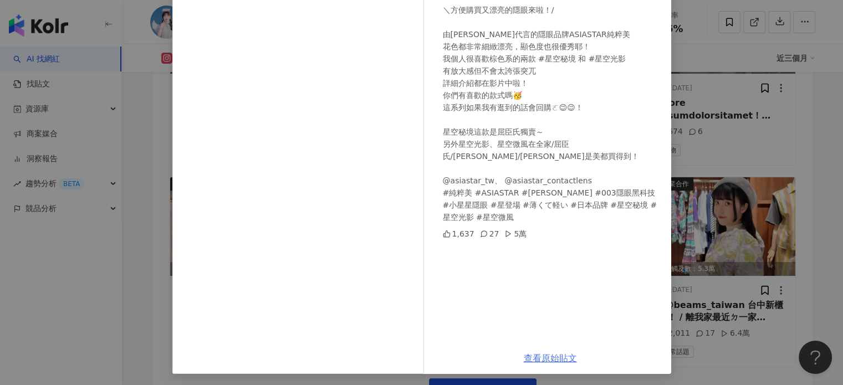
click at [539, 356] on link "查看原始貼文" at bounding box center [550, 358] width 53 height 11
click at [685, 72] on div "[PERSON_NAME][DATE] ＼方便購買又漂亮的隱眼來啦！/ 由[PERSON_NAME]代言的隱眼品牌ASIASTAR純粹美 花色都非常細緻漂亮，…" at bounding box center [421, 192] width 843 height 385
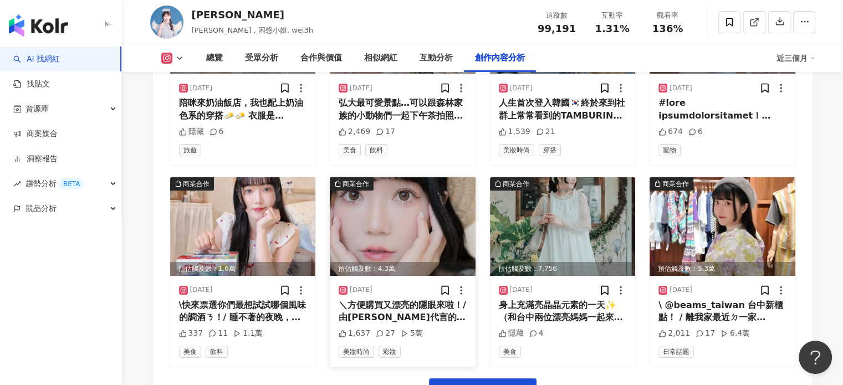
click at [391, 225] on img at bounding box center [403, 226] width 146 height 99
